Goal: Task Accomplishment & Management: Use online tool/utility

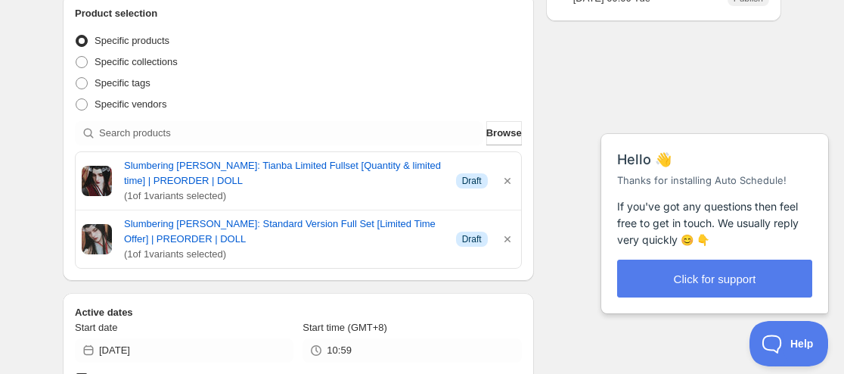
scroll to position [227, 0]
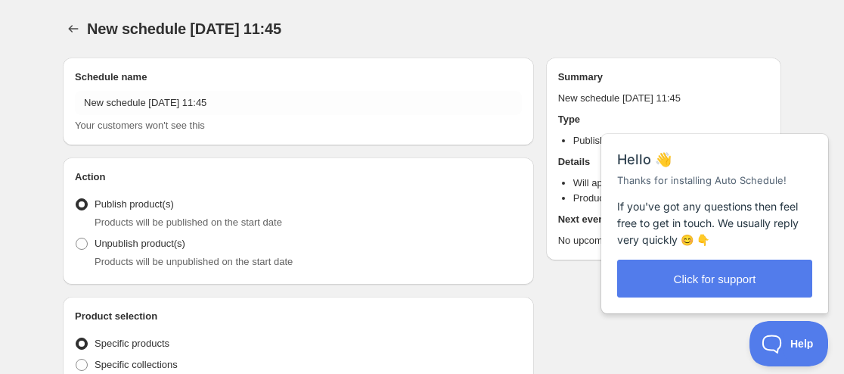
radio input "true"
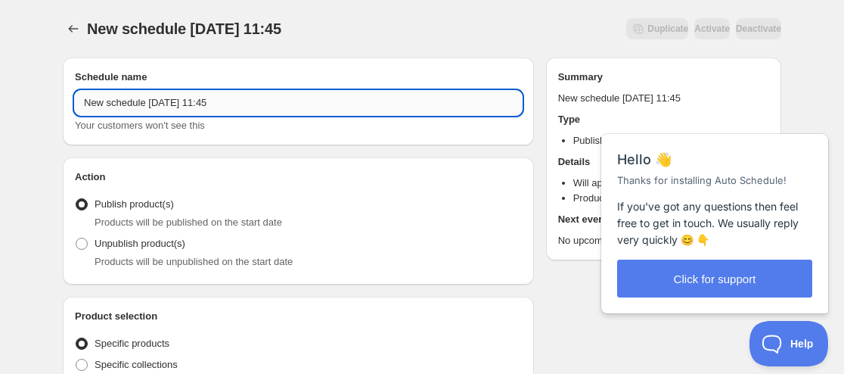
click at [87, 103] on input "New schedule Aug 27 2025 11:45" at bounding box center [298, 103] width 447 height 24
paste input "Sumi"
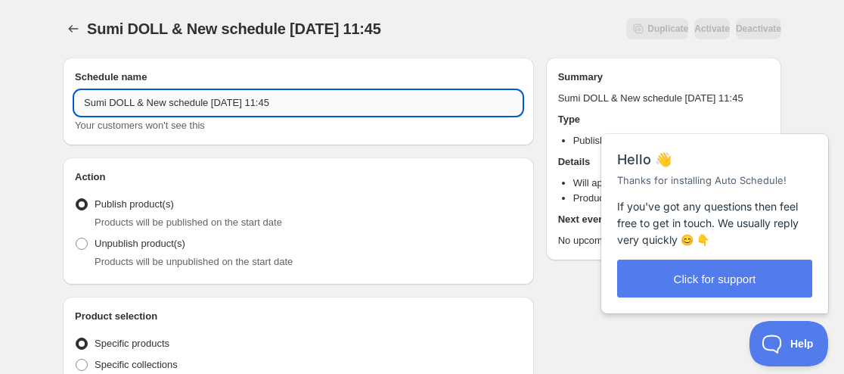
paste input "TG-B4-08 Boy Body"
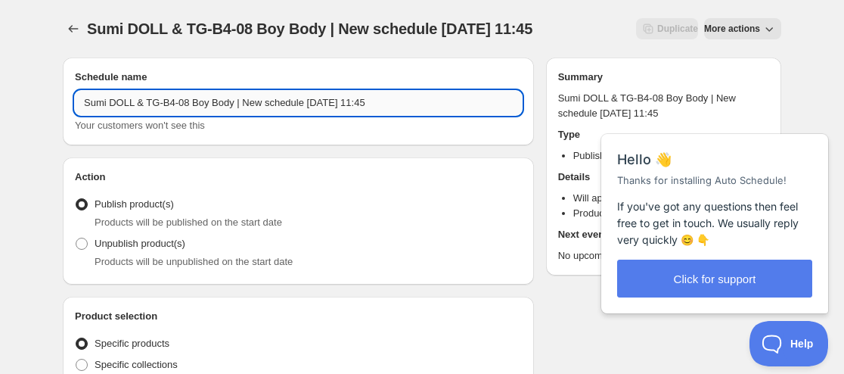
click at [82, 104] on input "Sumi DOLL & TG-B4-08 Boy Body | New schedule Aug 27 2025 11:45" at bounding box center [298, 103] width 447 height 24
paste input "BonBon Galaxy"
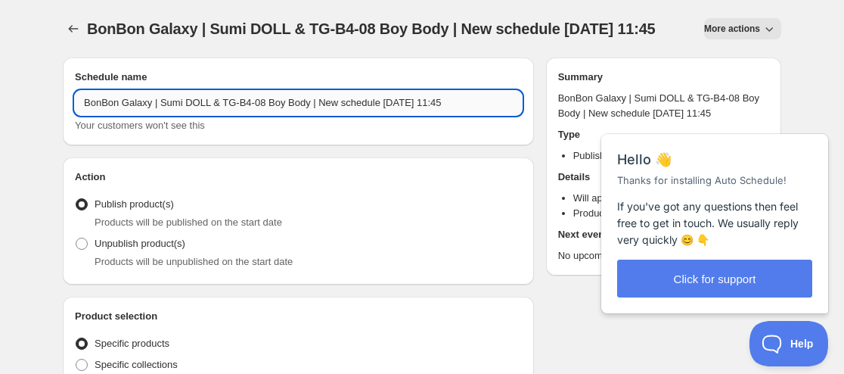
drag, startPoint x: 402, startPoint y: 117, endPoint x: 309, endPoint y: 119, distance: 92.3
click at [309, 115] on input "BonBon Galaxy | Sumi DOLL & TG-B4-08 Boy Body | New schedule Aug 27 2025 11:45" at bounding box center [298, 103] width 447 height 24
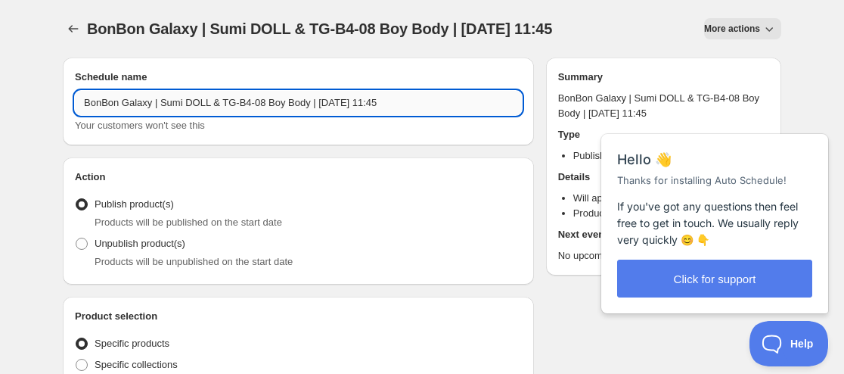
drag, startPoint x: 398, startPoint y: 103, endPoint x: 479, endPoint y: 95, distance: 81.4
click at [479, 95] on input "BonBon Galaxy | Sumi DOLL & TG-B4-08 Boy Body | September 11 2025 11:45" at bounding box center [298, 103] width 447 height 24
type input "BonBon Galaxy | Sumi DOLL & TG-B4-08 Boy Body | September 11 2025 09:00AM"
click at [157, 256] on span "Products will be unpublished on the start date" at bounding box center [194, 261] width 198 height 11
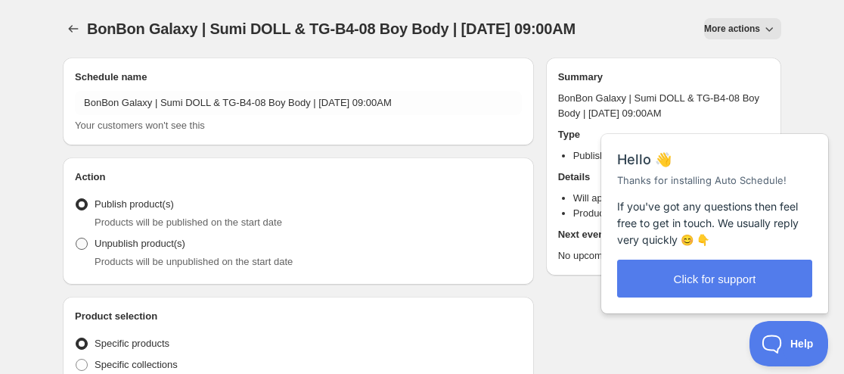
click at [170, 247] on span "Unpublish product(s)" at bounding box center [140, 243] width 91 height 11
click at [76, 238] on input "Unpublish product(s)" at bounding box center [76, 238] width 1 height 1
radio input "true"
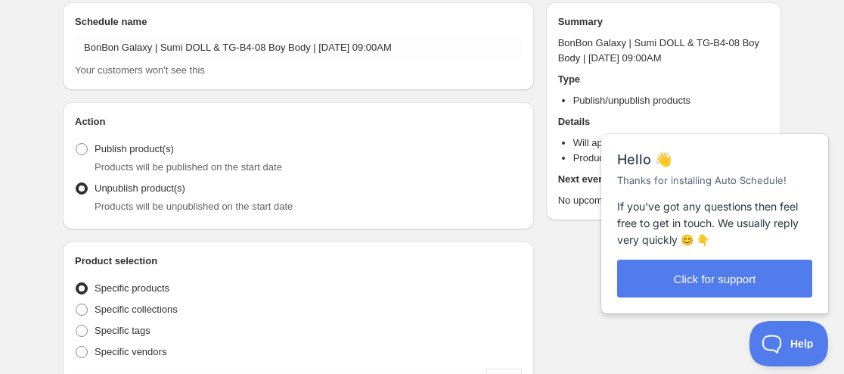
scroll to position [76, 0]
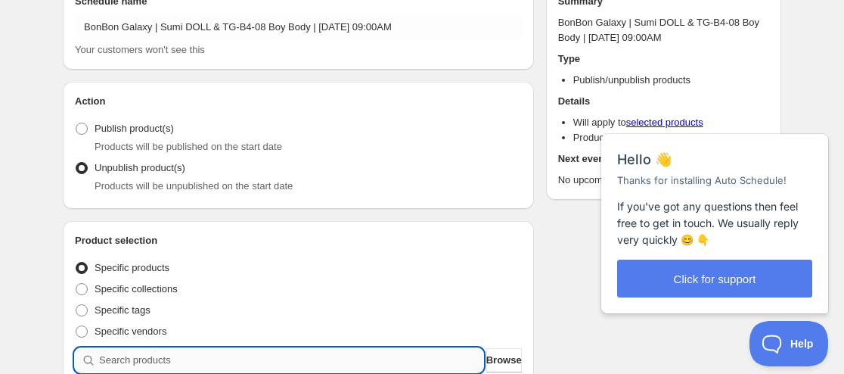
click at [158, 352] on input "search" at bounding box center [291, 360] width 384 height 24
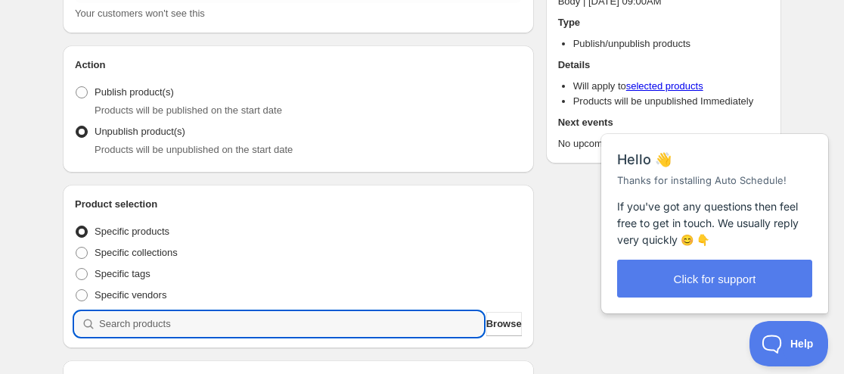
scroll to position [151, 0]
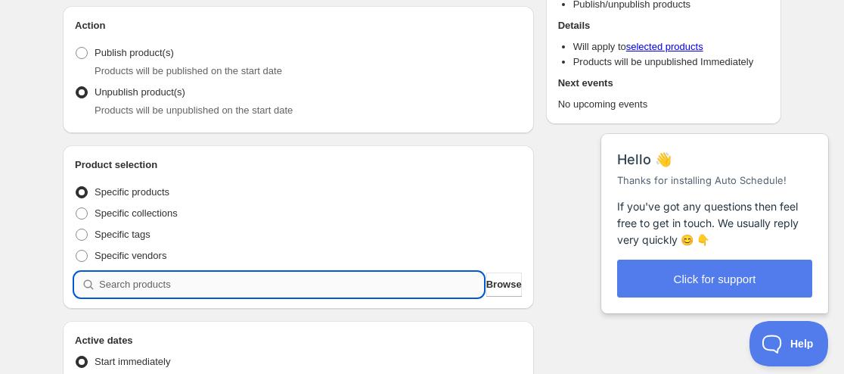
paste input "9203192824051"
type input "9203192824051"
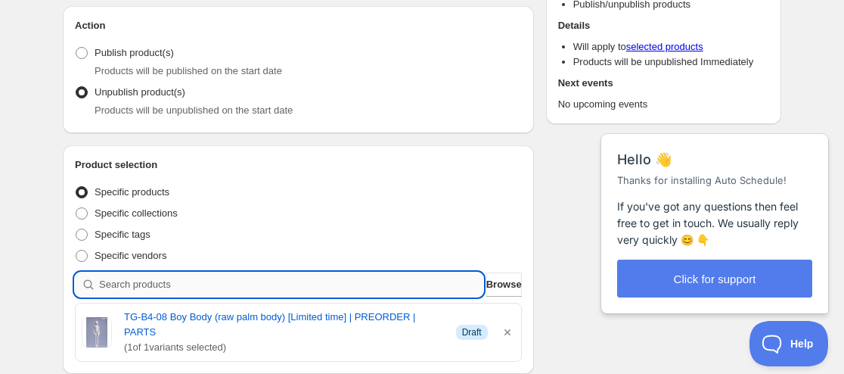
click at [179, 281] on input "search" at bounding box center [291, 284] width 384 height 24
paste input "9203191185651"
type input "9203191185651"
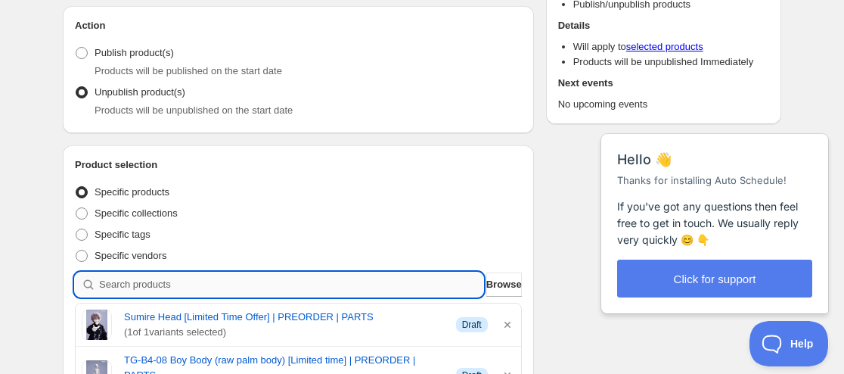
click at [162, 280] on input "search" at bounding box center [291, 284] width 384 height 24
paste input "9203175784691"
type input "9203175784691"
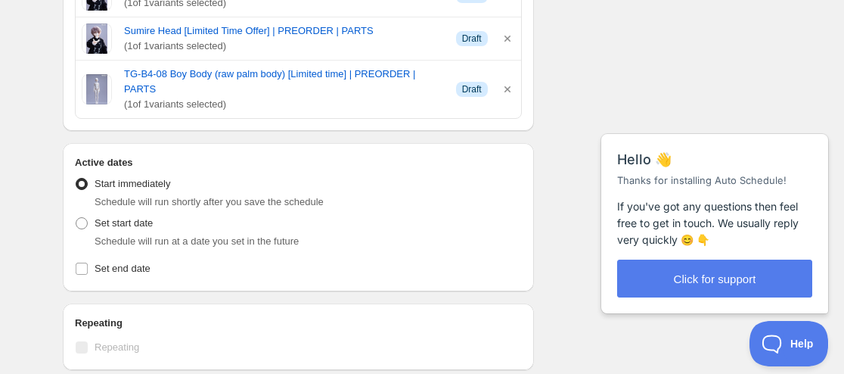
scroll to position [605, 0]
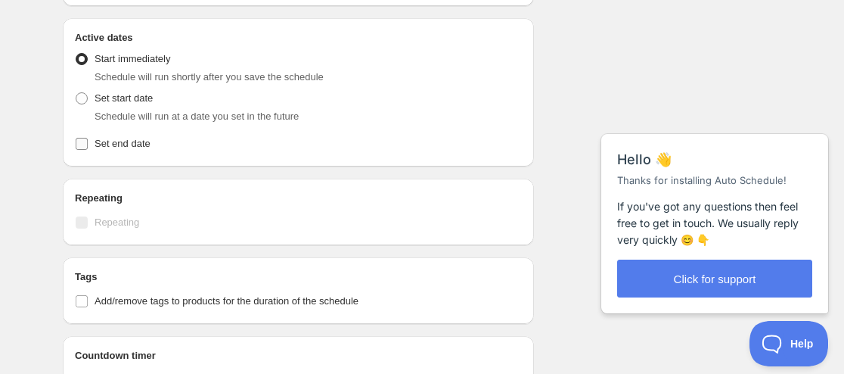
click at [133, 138] on span "Set end date" at bounding box center [123, 143] width 56 height 11
click at [88, 138] on input "Set end date" at bounding box center [82, 144] width 12 height 12
checkbox input "true"
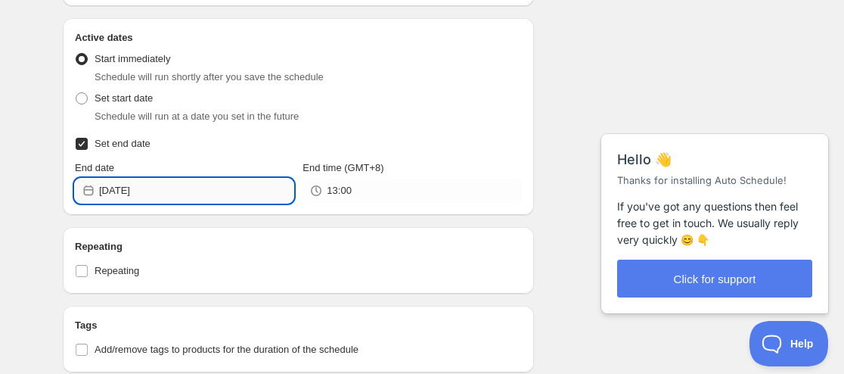
click at [126, 179] on input "2025-08-27" at bounding box center [196, 191] width 194 height 24
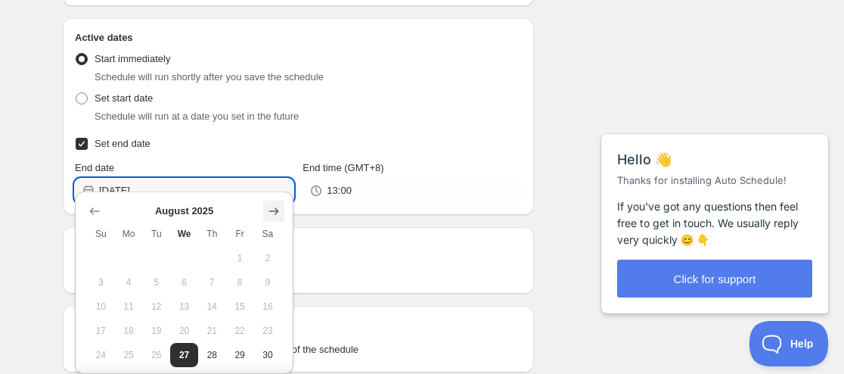
click at [272, 213] on icon "Show next month, September 2025" at bounding box center [273, 211] width 15 height 15
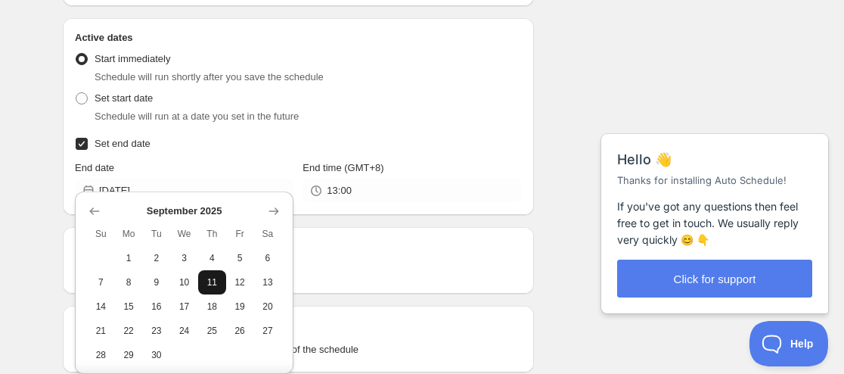
click at [208, 286] on span "11" at bounding box center [212, 282] width 16 height 12
type input "2025-09-11"
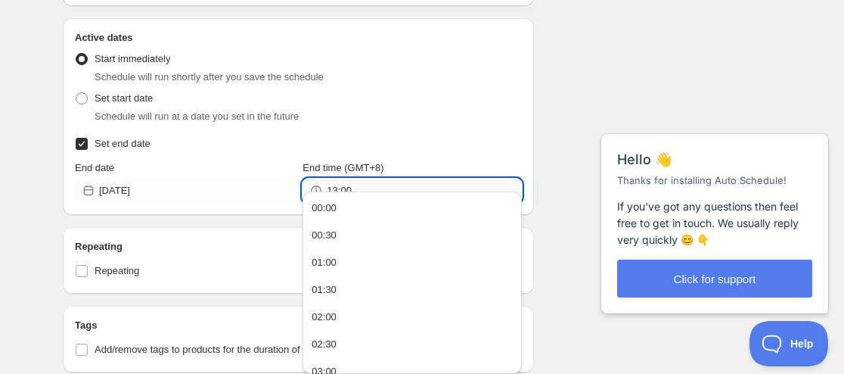
click at [347, 180] on input "13:00" at bounding box center [424, 191] width 194 height 24
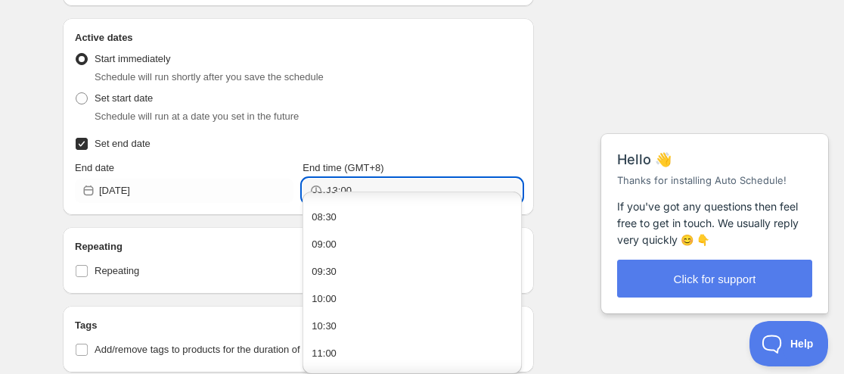
click at [345, 269] on button "09:30" at bounding box center [412, 271] width 210 height 24
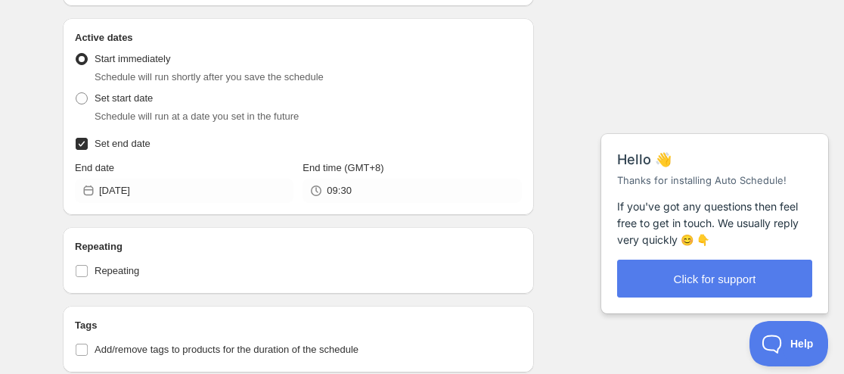
type input "09:30"
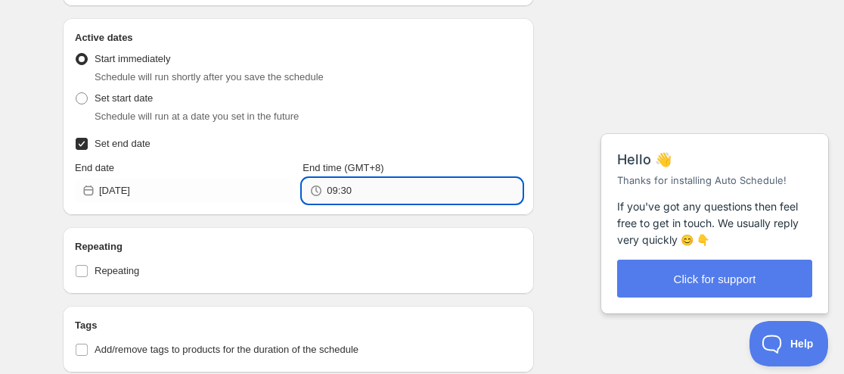
click at [366, 179] on input "09:30" at bounding box center [424, 191] width 194 height 24
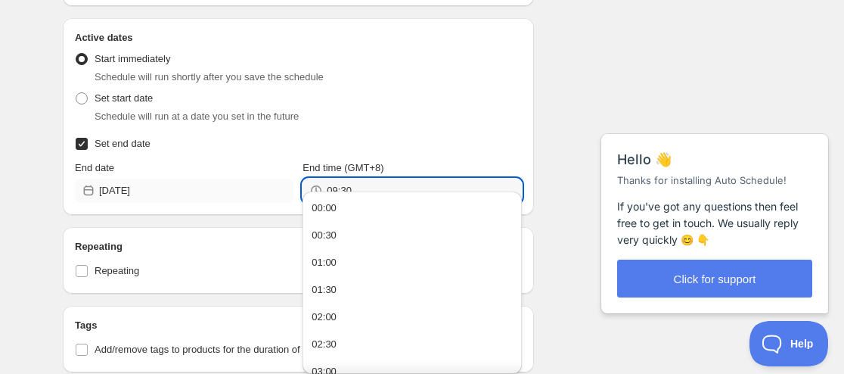
drag, startPoint x: 366, startPoint y: 175, endPoint x: 234, endPoint y: 177, distance: 132.4
click at [241, 177] on div "End date 2025-09-11 End time (GMT+8) 09:30" at bounding box center [298, 181] width 447 height 42
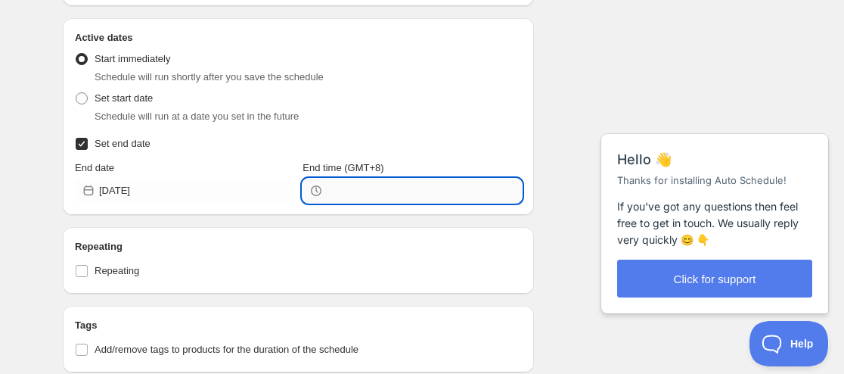
click at [368, 179] on input "End time (GMT+8)" at bounding box center [424, 191] width 194 height 24
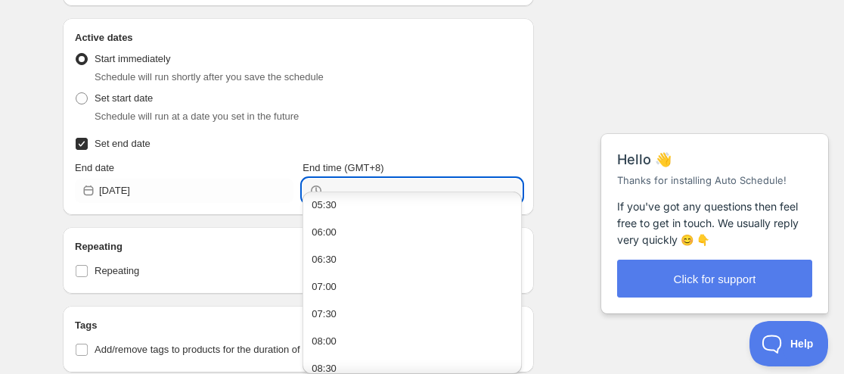
scroll to position [378, 0]
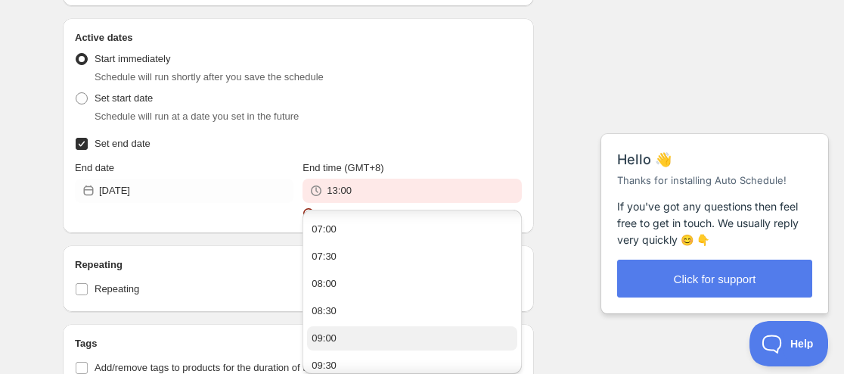
click at [346, 334] on button "09:00" at bounding box center [412, 338] width 210 height 24
type input "09:00"
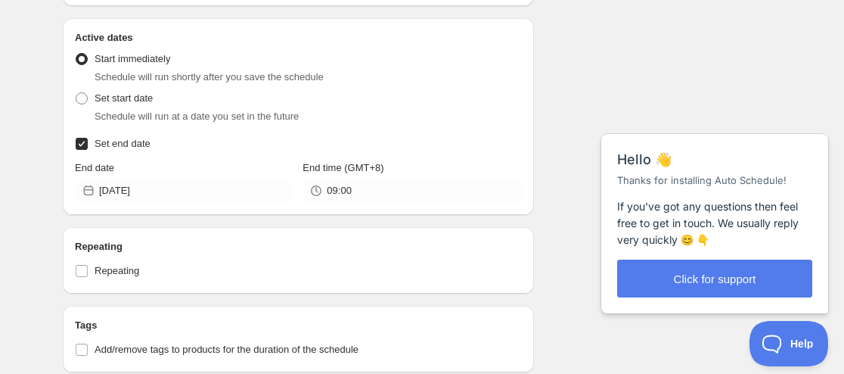
click at [592, 89] on div "Schedule name BonBon Galaxy | Sumi DOLL & TG-B4-08 Boy Body | September 11 2025…" at bounding box center [416, 77] width 731 height 1274
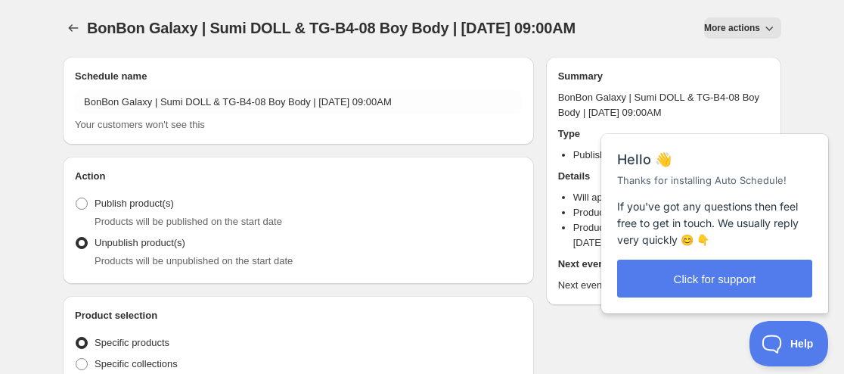
scroll to position [0, 0]
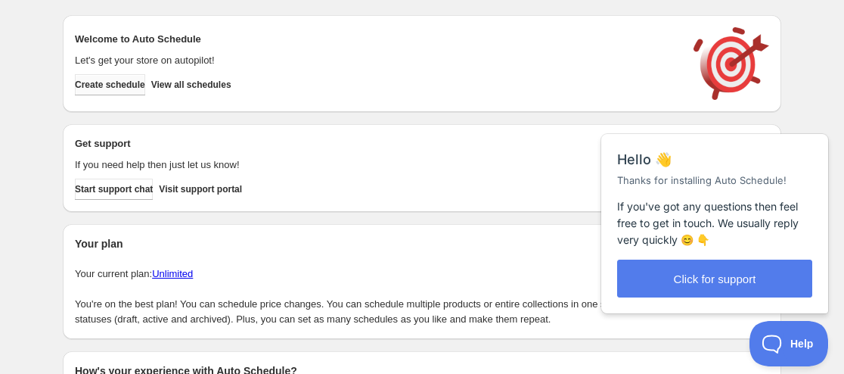
click at [109, 86] on span "Create schedule" at bounding box center [110, 85] width 70 height 12
click at [120, 86] on span "Create schedule" at bounding box center [110, 85] width 70 height 12
click at [100, 85] on span "Create schedule" at bounding box center [110, 85] width 70 height 12
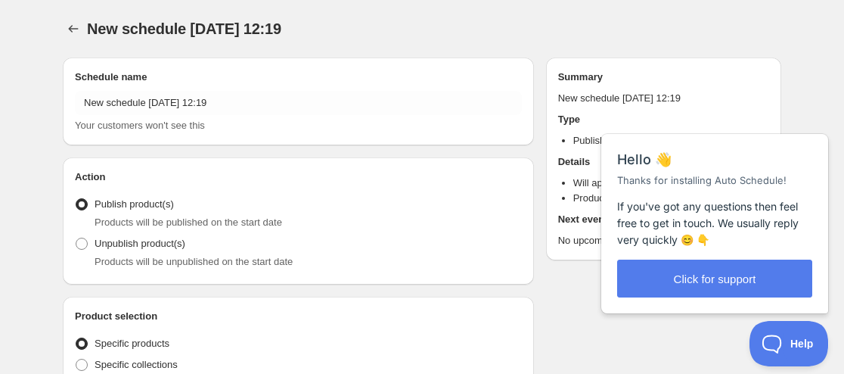
radio input "true"
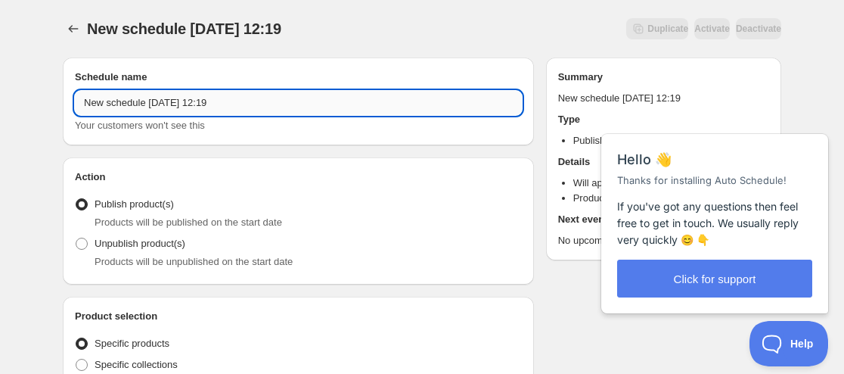
click at [84, 101] on input "New schedule Aug 27 2025 12:19" at bounding box center [298, 103] width 447 height 24
paste input "Be with you"
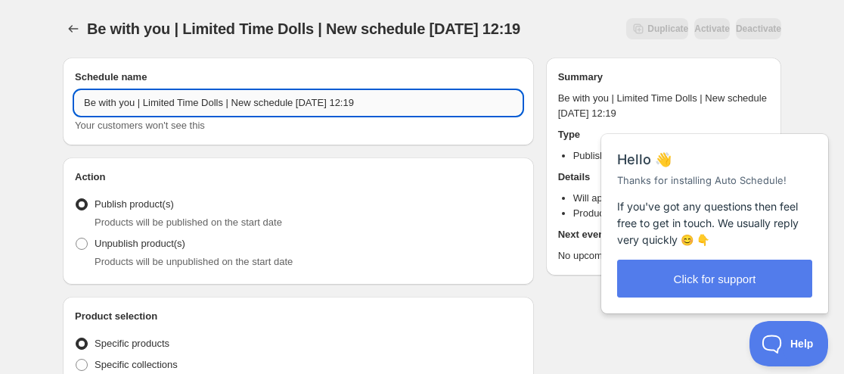
drag, startPoint x: 325, startPoint y: 103, endPoint x: 232, endPoint y: 107, distance: 93.1
click at [232, 107] on input "Be with you | Limited Time Dolls | New schedule Aug 27 2025 12:19" at bounding box center [298, 103] width 447 height 24
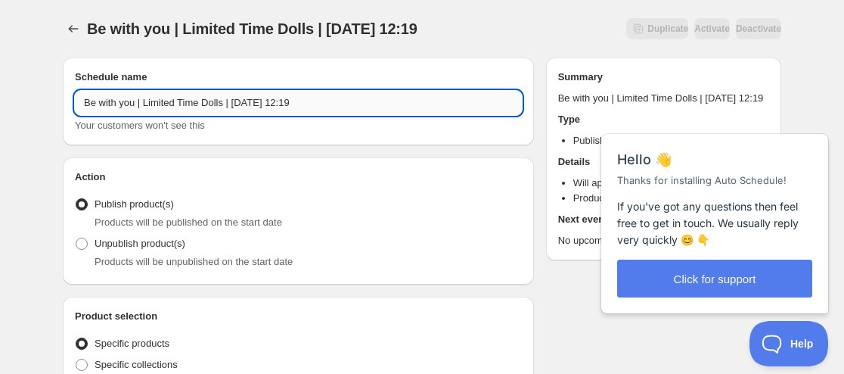
drag, startPoint x: 318, startPoint y: 108, endPoint x: 385, endPoint y: 108, distance: 67.3
click at [385, 108] on input "Be with you | Limited Time Dolls | September 08 2025 12:19" at bounding box center [298, 103] width 447 height 24
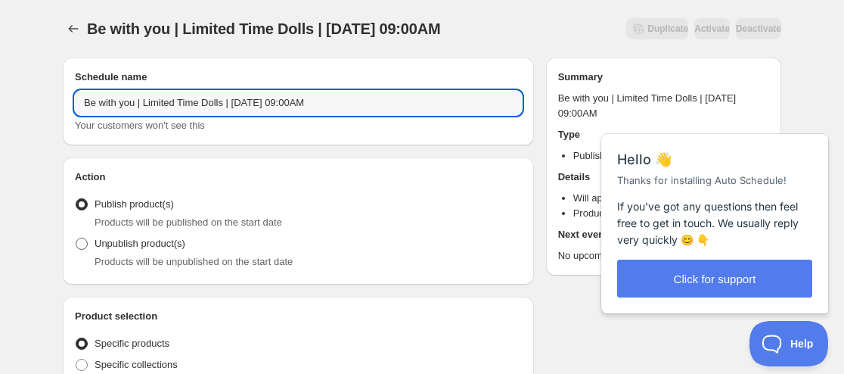
type input "Be with you | Limited Time Dolls | September 08 2025 09:00AM"
click at [108, 250] on span "Unpublish product(s)" at bounding box center [140, 243] width 91 height 15
click at [76, 238] on input "Unpublish product(s)" at bounding box center [76, 238] width 1 height 1
radio input "true"
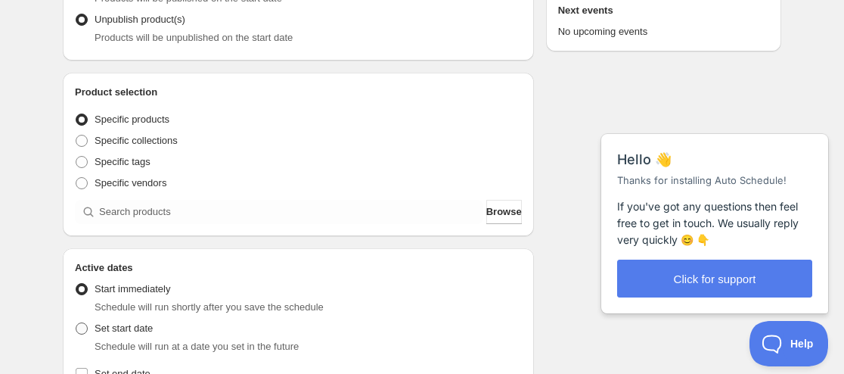
scroll to position [227, 0]
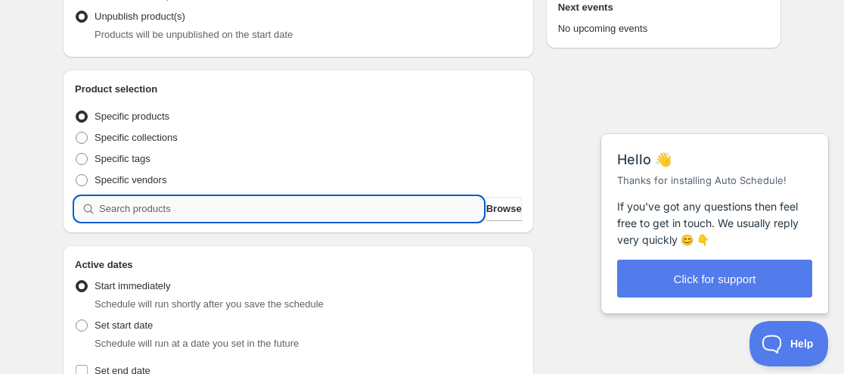
click at [157, 214] on input "search" at bounding box center [291, 209] width 384 height 24
paste input "9203779174643"
type input "9203779174643"
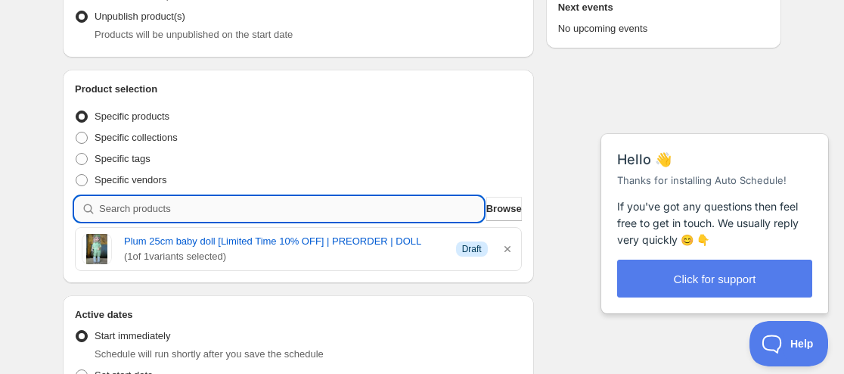
click at [129, 206] on input "search" at bounding box center [291, 209] width 384 height 24
paste input "9203778388211"
type input "9203778388211"
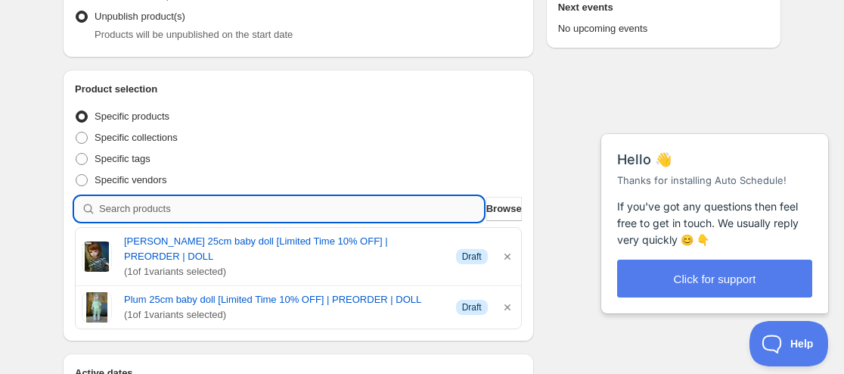
click at [193, 213] on input "search" at bounding box center [291, 209] width 384 height 24
paste input "9203777569011"
type input "9203777569011"
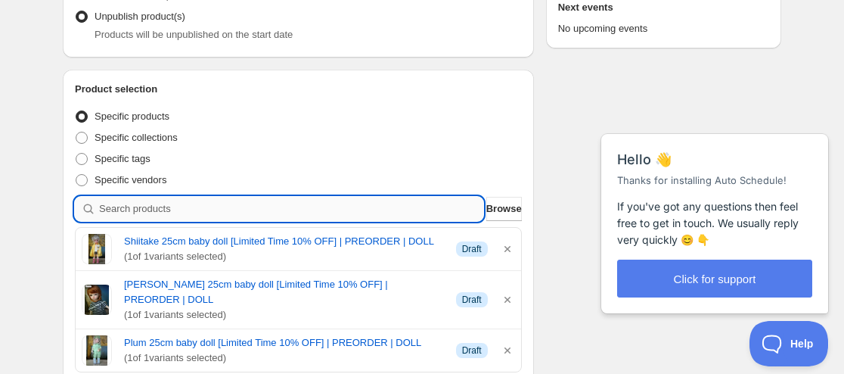
click at [182, 209] on input "search" at bounding box center [291, 209] width 384 height 24
paste input "9203776618739"
type input "9203776618739"
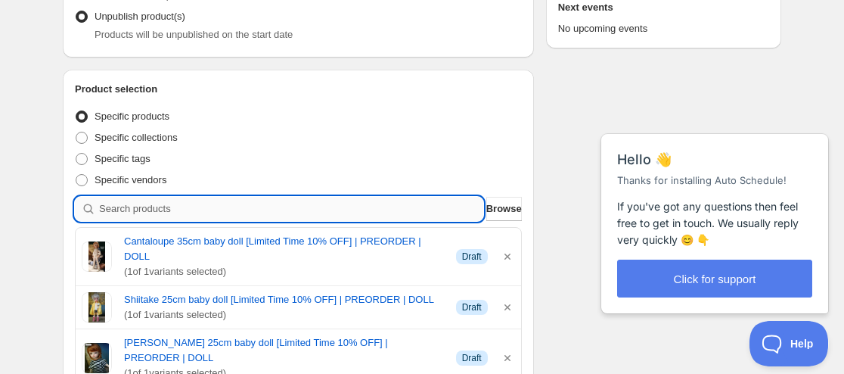
click at [204, 213] on input "search" at bounding box center [291, 209] width 384 height 24
paste input "9203776094451"
type input "9203776094451"
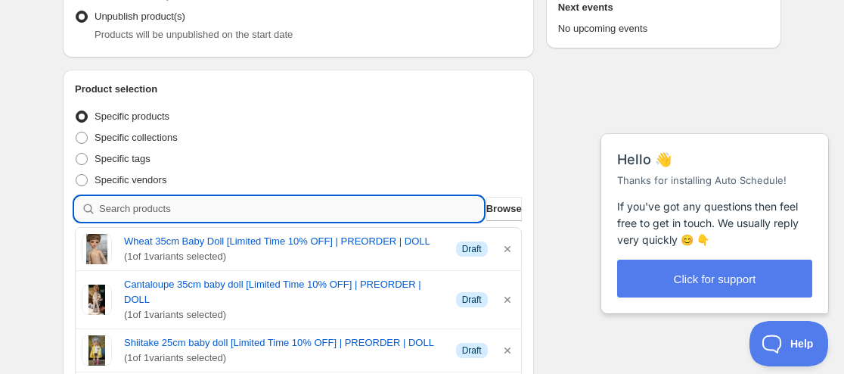
click at [165, 210] on input "search" at bounding box center [291, 209] width 384 height 24
paste input "9203787563251"
type input "9203787563251"
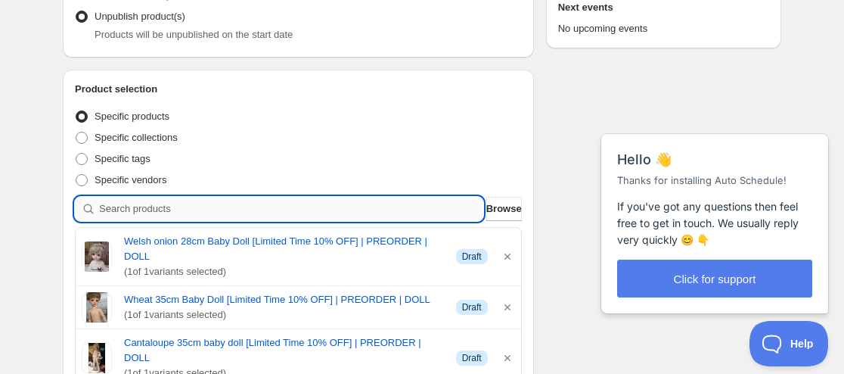
click at [159, 200] on input "search" at bounding box center [291, 209] width 384 height 24
paste input "9203785531635"
type input "9203785531635"
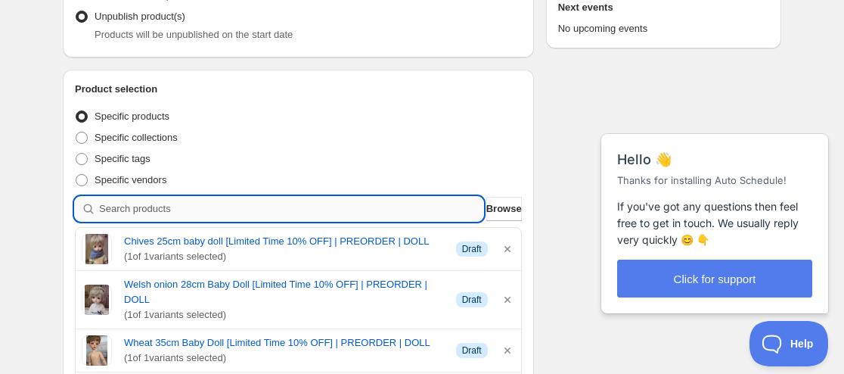
click at [169, 204] on input "search" at bounding box center [291, 209] width 384 height 24
paste input "9203783827699"
type input "9203783827699"
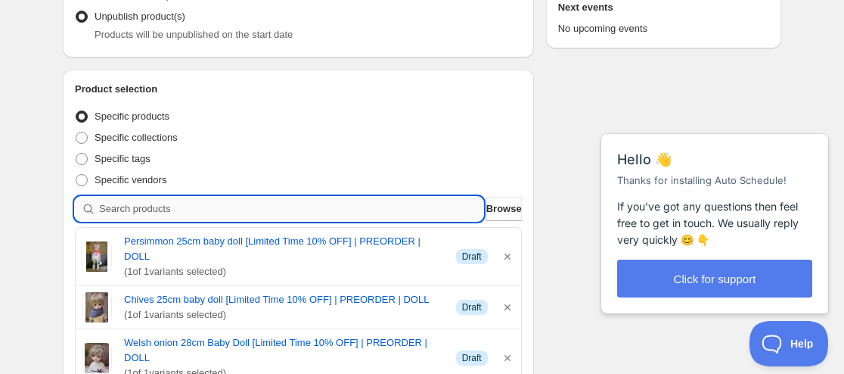
click at [114, 207] on input "search" at bounding box center [291, 209] width 384 height 24
paste input "9203784515827"
type input "9203784515827"
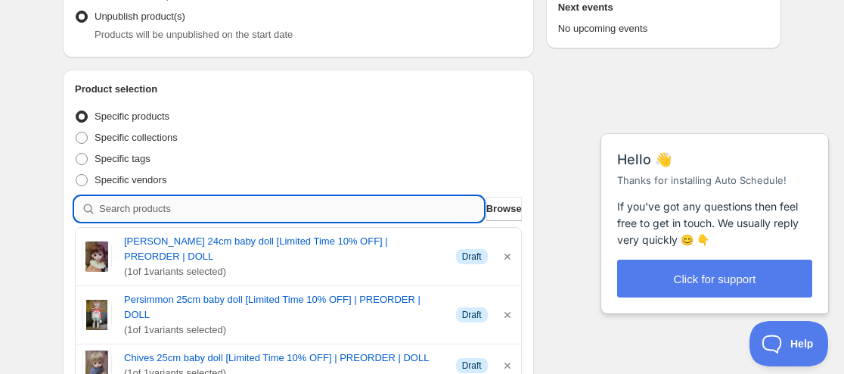
click at [142, 210] on input "search" at bounding box center [291, 209] width 384 height 24
paste input "9203780288755"
type input "9203780288755"
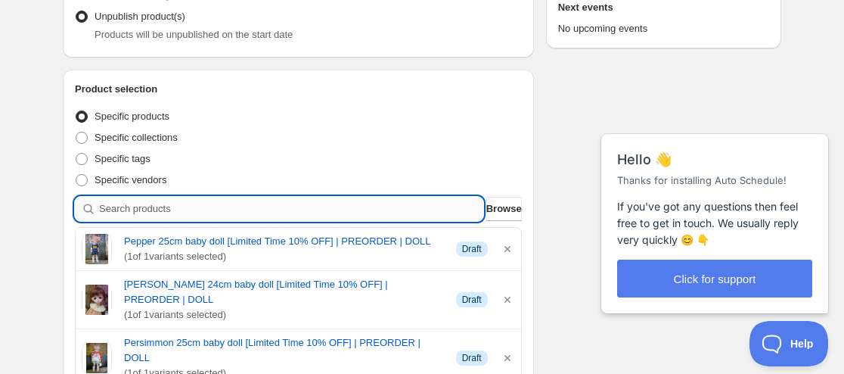
click at [184, 212] on input "search" at bounding box center [291, 209] width 384 height 24
paste input "9203807224051"
type input "9203807224051"
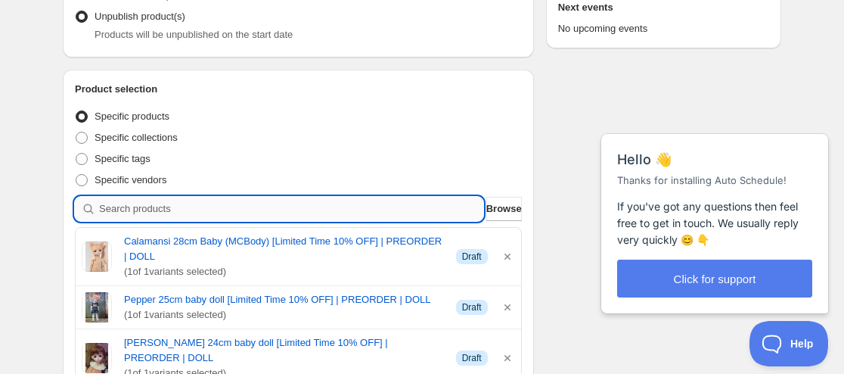
click at [215, 200] on input "search" at bounding box center [291, 209] width 384 height 24
paste input "9203814891763"
type input "9203814891763"
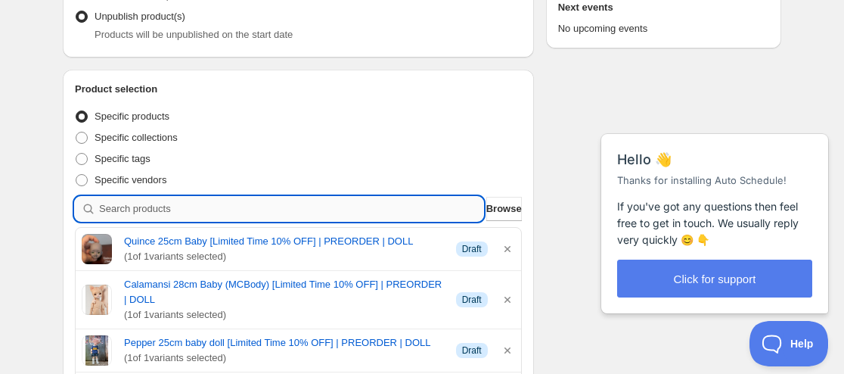
click at [183, 201] on input "search" at bounding box center [291, 209] width 384 height 24
paste input "9203817119987"
type input "9203817119987"
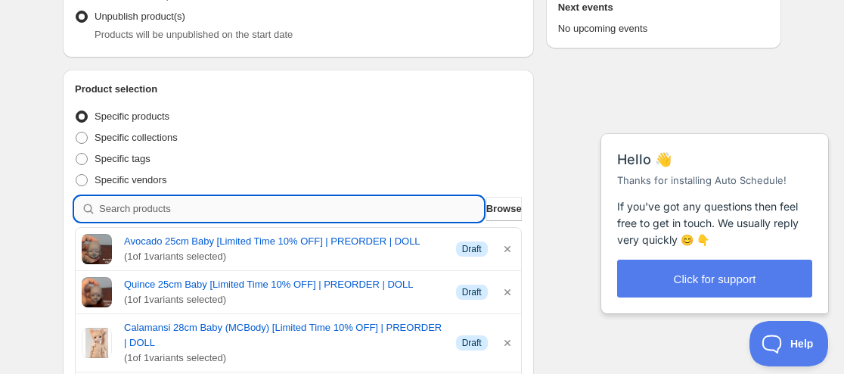
click at [196, 202] on input "search" at bounding box center [291, 209] width 384 height 24
paste input "9203818135795"
type input "9203818135795"
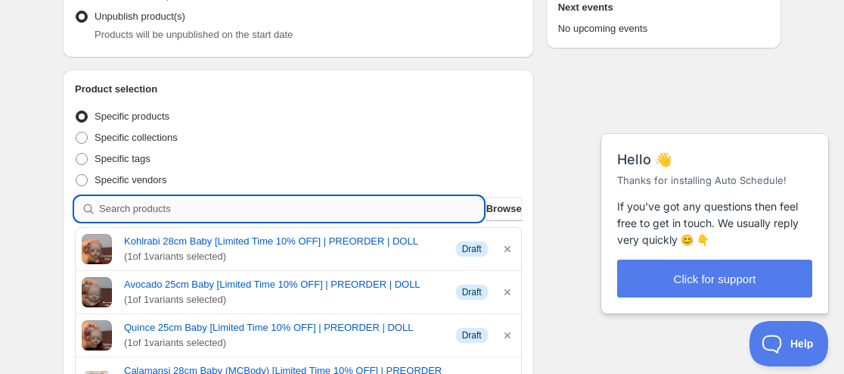
click at [157, 216] on input "search" at bounding box center [291, 209] width 384 height 24
paste input "9203818889459"
type input "9203818889459"
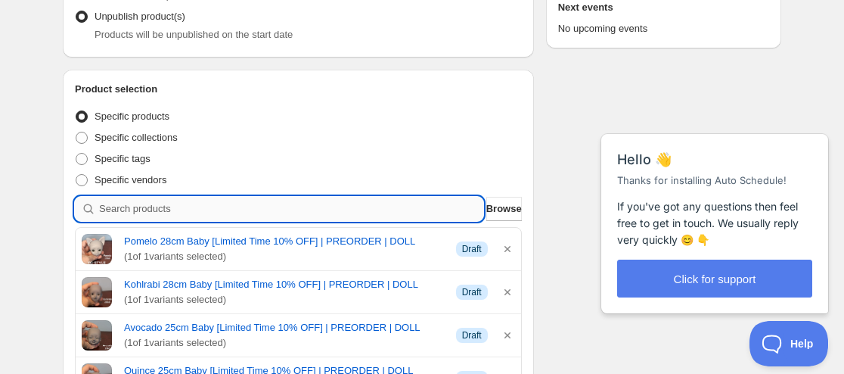
click at [154, 207] on input "search" at bounding box center [291, 209] width 384 height 24
paste input "9205149991155"
type input "9205149991155"
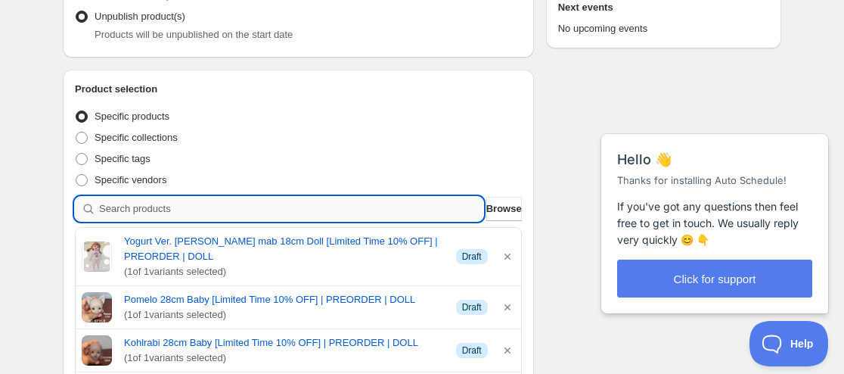
click at [191, 197] on input "search" at bounding box center [291, 209] width 384 height 24
paste input "9205151465715"
type input "9205151465715"
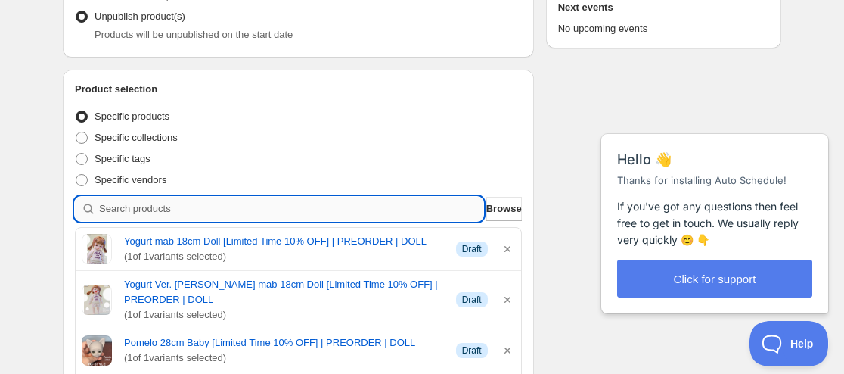
click at [231, 210] on input "search" at bounding box center [291, 209] width 384 height 24
paste input "9205156053235"
type input "9205156053235"
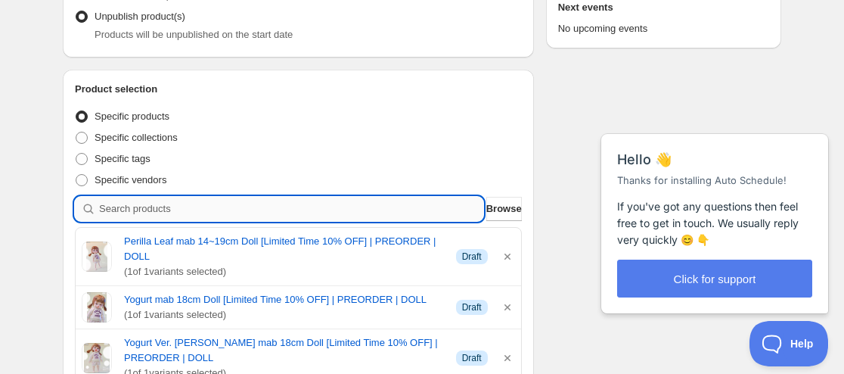
click at [234, 204] on input "search" at bounding box center [291, 209] width 384 height 24
paste input "9205159428339"
type input "9205159428339"
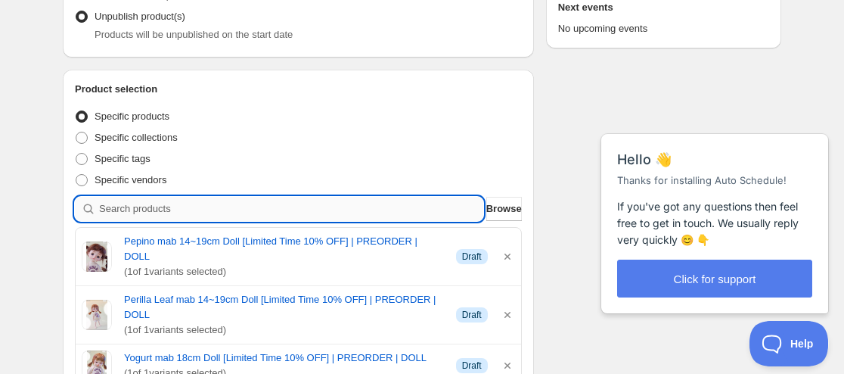
click at [176, 209] on input "search" at bounding box center [291, 209] width 384 height 24
paste input "9205160575219"
type input "9205160575219"
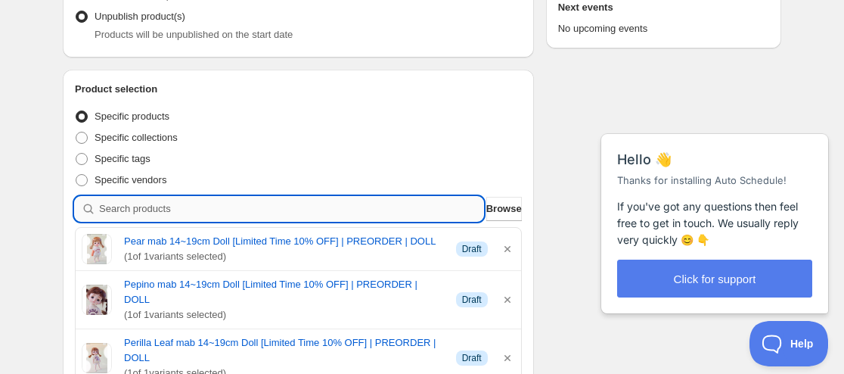
click at [373, 197] on input "search" at bounding box center [291, 209] width 384 height 24
paste input "9205161427187"
type input "9205161427187"
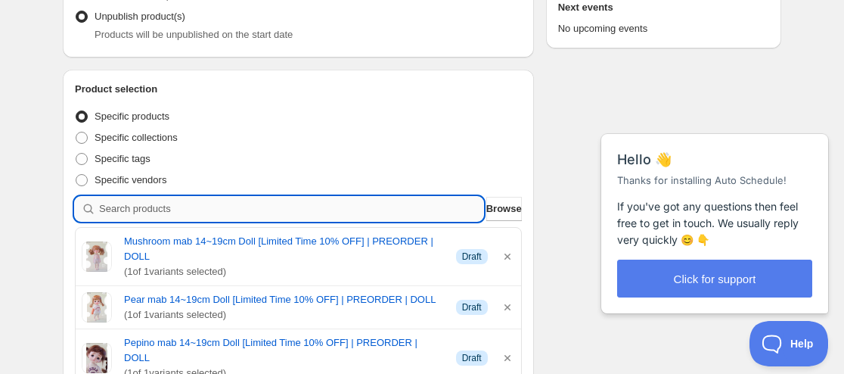
click at [139, 210] on input "search" at bounding box center [291, 209] width 384 height 24
paste input "9205163262195"
type input "9205163262195"
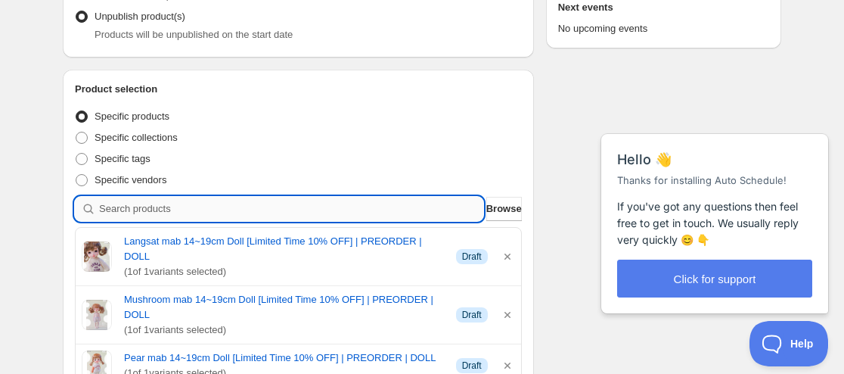
click at [156, 211] on input "search" at bounding box center [291, 209] width 384 height 24
paste input "9205164572915"
type input "9205164572915"
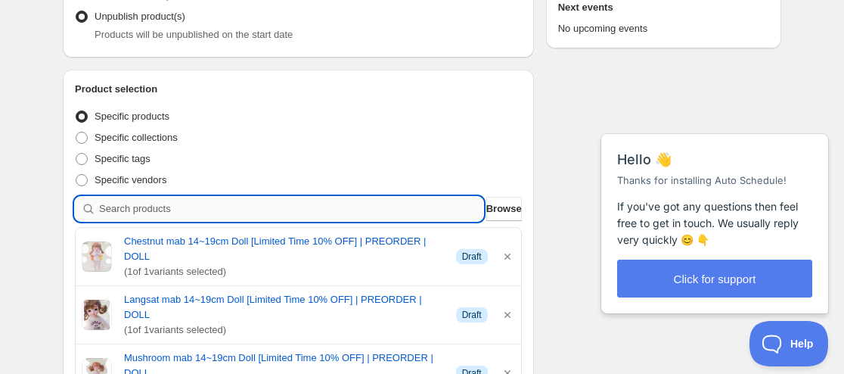
click at [194, 205] on input "search" at bounding box center [291, 209] width 384 height 24
paste input "9205166375155"
type input "9205166375155"
click at [180, 199] on input "search" at bounding box center [291, 209] width 384 height 24
paste input "9205166866675"
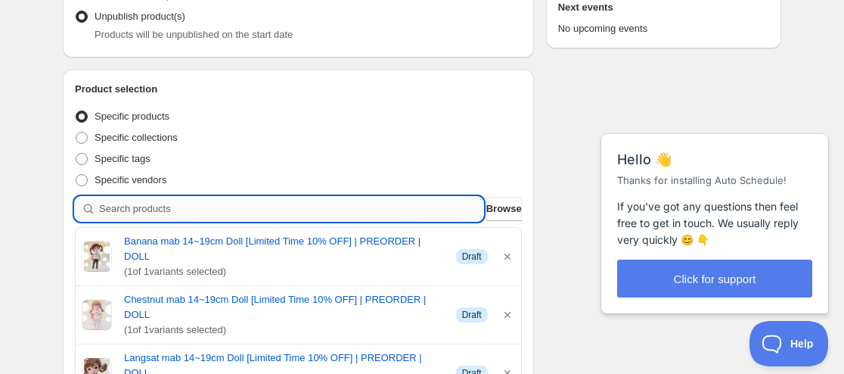
type input "9205166866675"
click at [229, 207] on input "search" at bounding box center [291, 209] width 384 height 24
paste input "9205169062131"
type input "9205169062131"
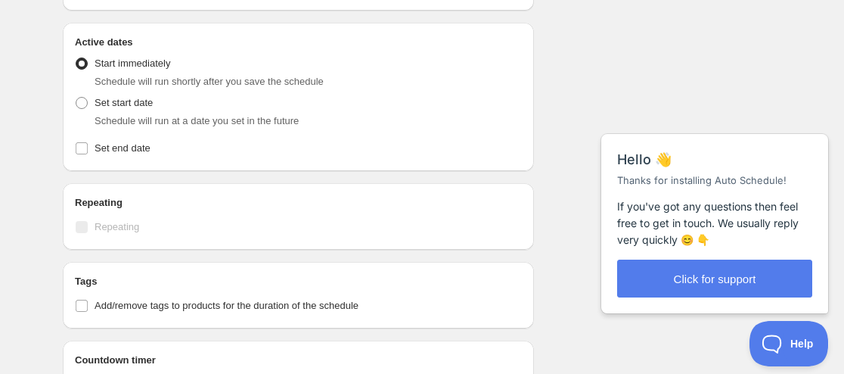
scroll to position [1661, 0]
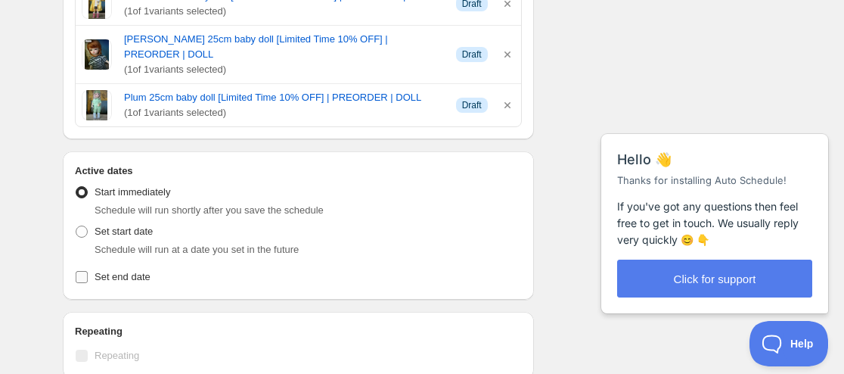
click at [134, 271] on span "Set end date" at bounding box center [123, 276] width 56 height 11
click at [88, 271] on input "Set end date" at bounding box center [82, 277] width 12 height 12
checkbox input "true"
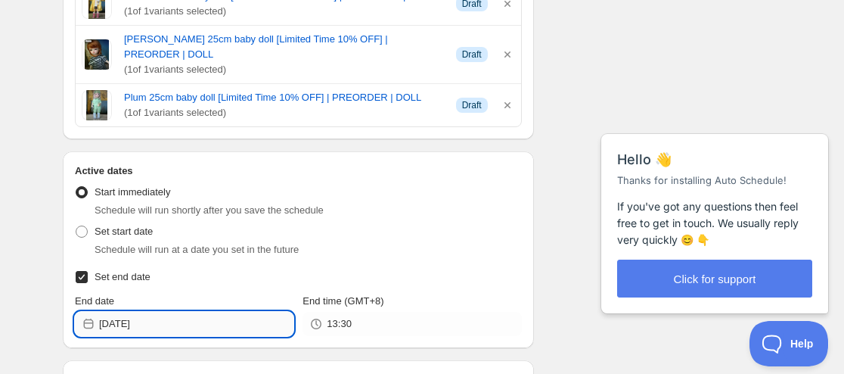
click at [138, 312] on input "2025-08-27" at bounding box center [196, 324] width 194 height 24
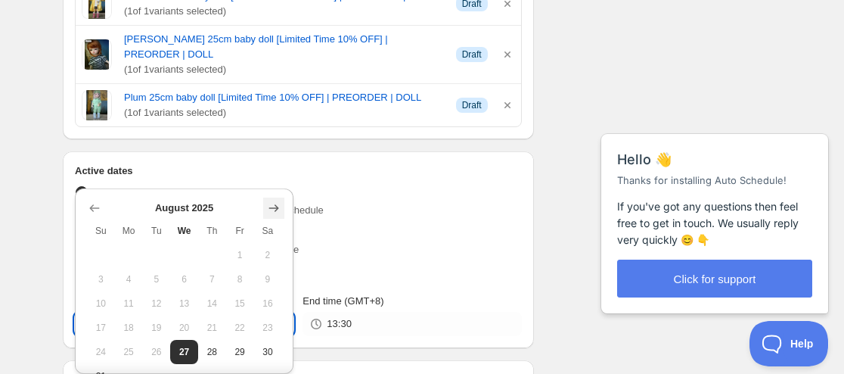
click at [268, 207] on icon "Show next month, September 2025" at bounding box center [273, 207] width 15 height 15
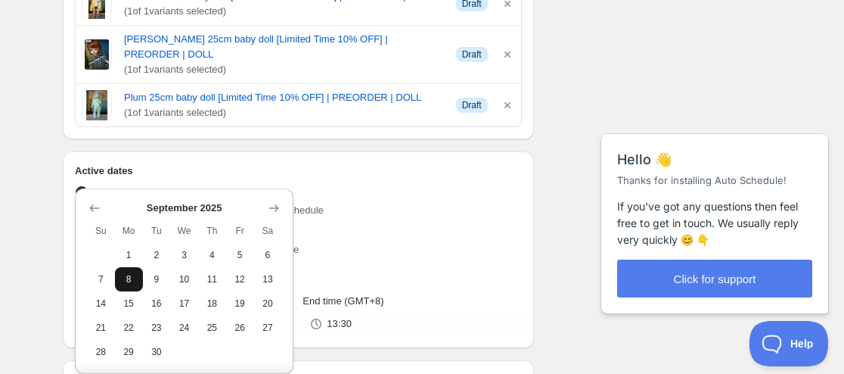
click at [130, 282] on span "8" at bounding box center [129, 279] width 16 height 12
type input "2025-09-08"
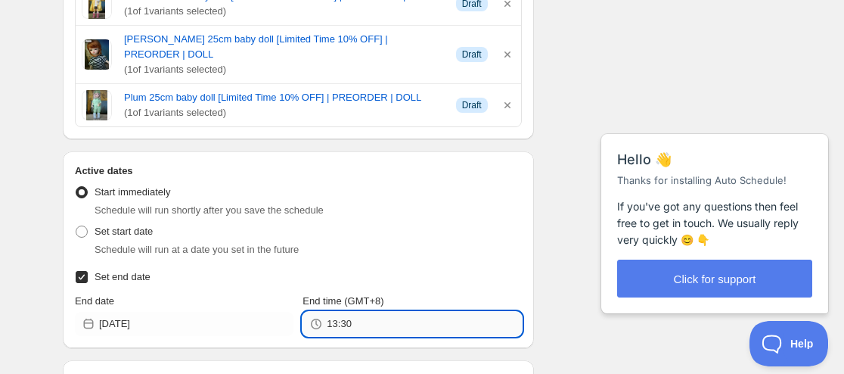
click at [337, 312] on input "13:30" at bounding box center [424, 324] width 194 height 24
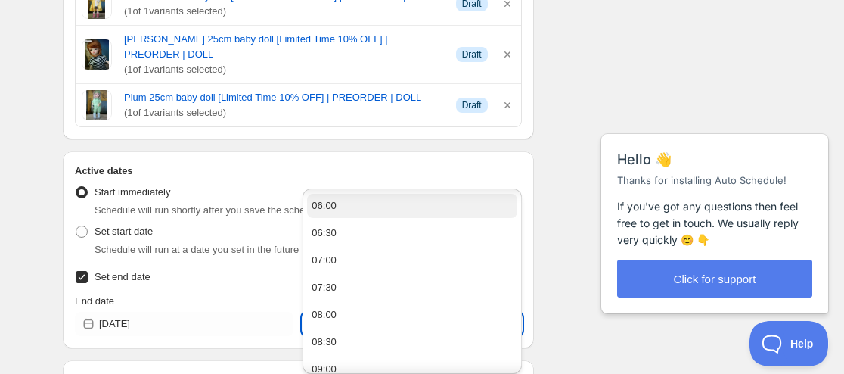
scroll to position [378, 0]
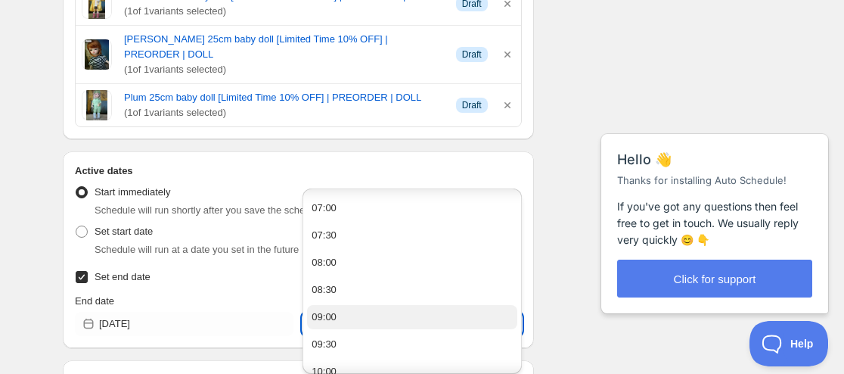
click at [360, 318] on button "09:00" at bounding box center [412, 317] width 210 height 24
type input "09:00"
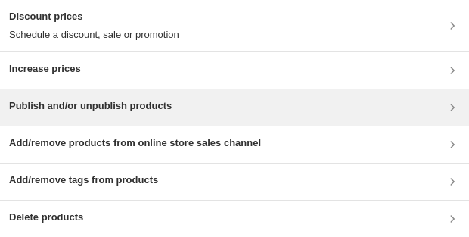
click at [143, 107] on h3 "Publish and/or unpublish products" at bounding box center [90, 105] width 163 height 15
